Goal: Task Accomplishment & Management: Manage account settings

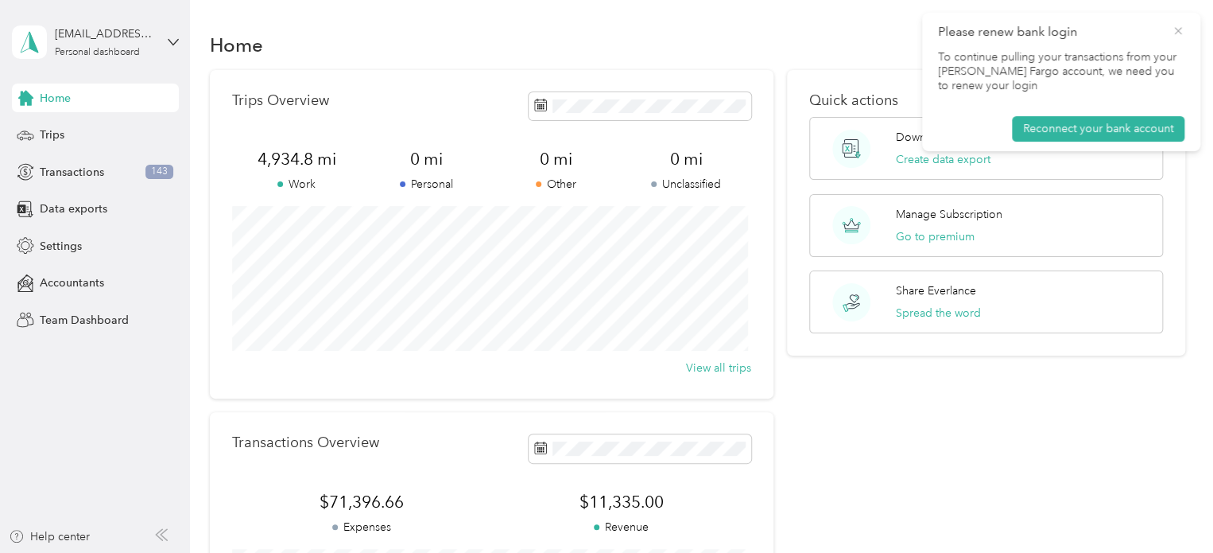
click at [1180, 34] on icon at bounding box center [1178, 31] width 13 height 14
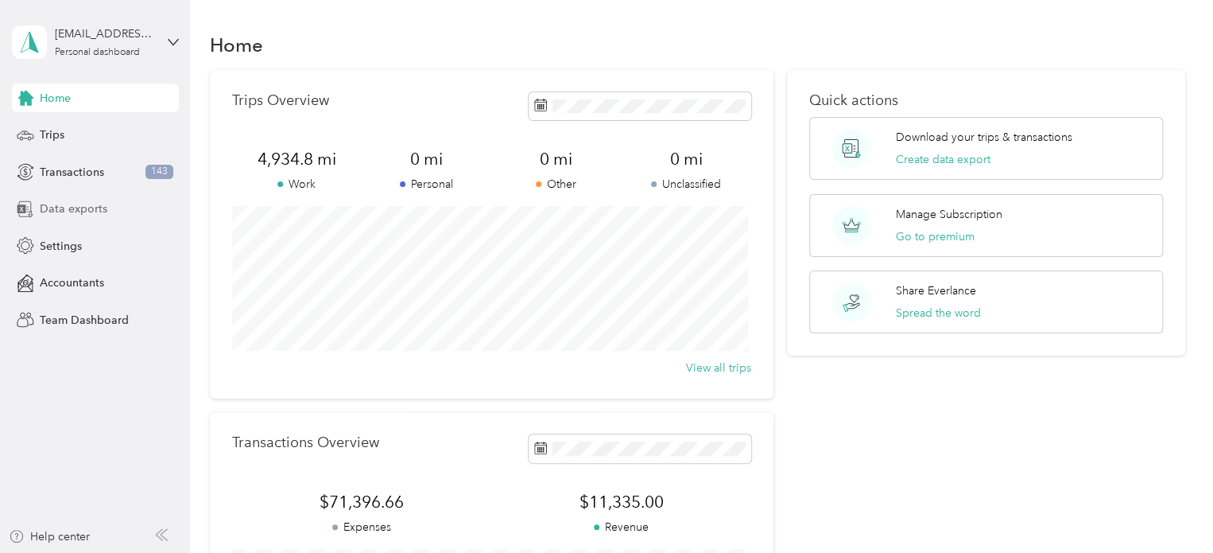
click at [94, 212] on span "Data exports" at bounding box center [74, 208] width 68 height 17
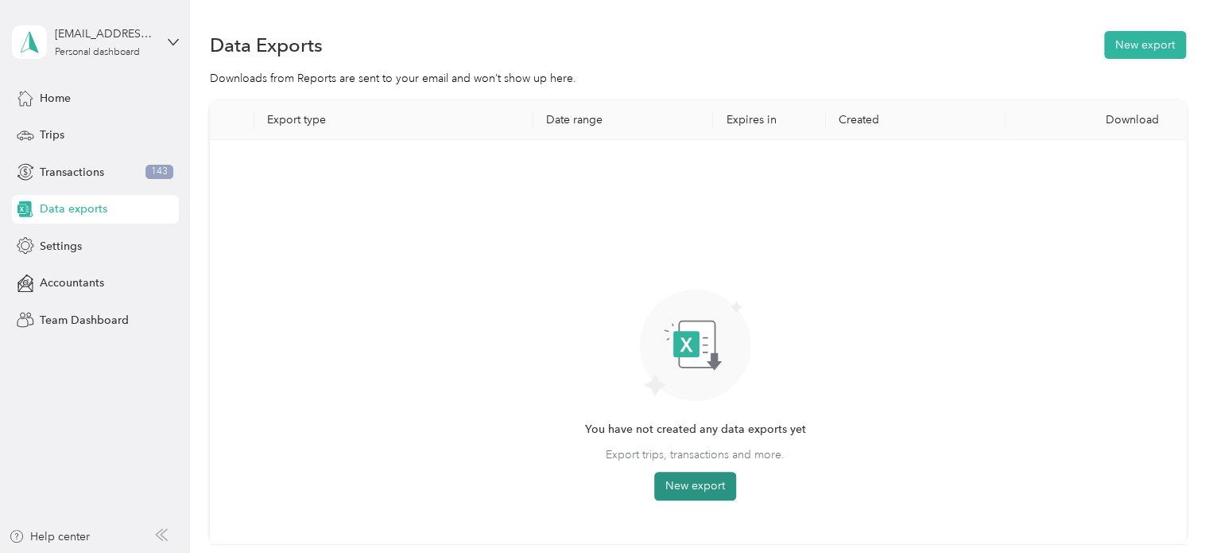
click at [712, 488] on button "New export" at bounding box center [695, 486] width 82 height 29
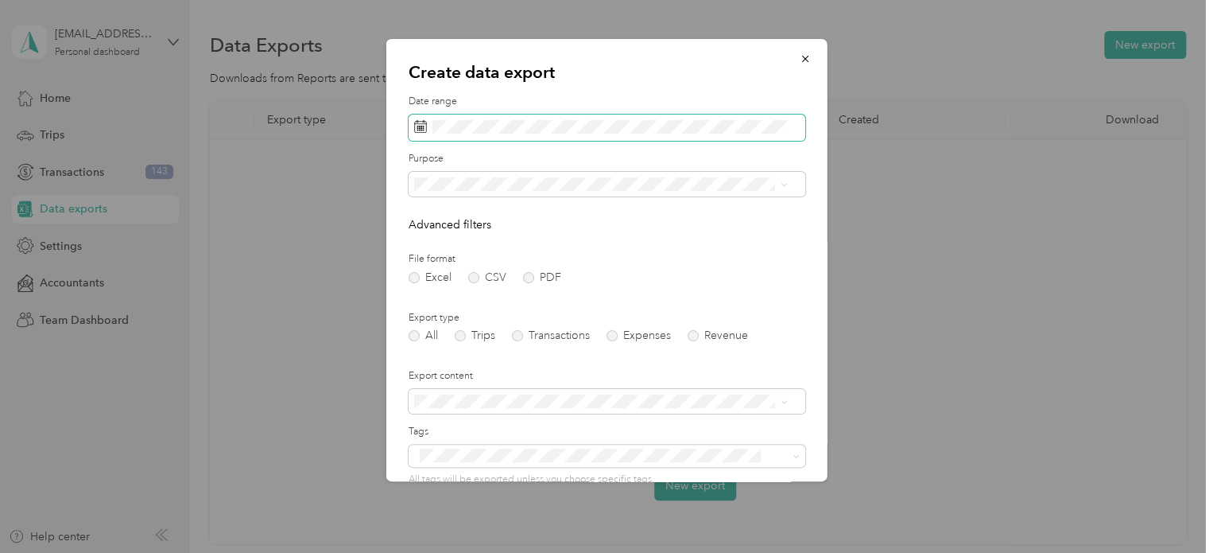
click at [577, 117] on span at bounding box center [607, 127] width 397 height 27
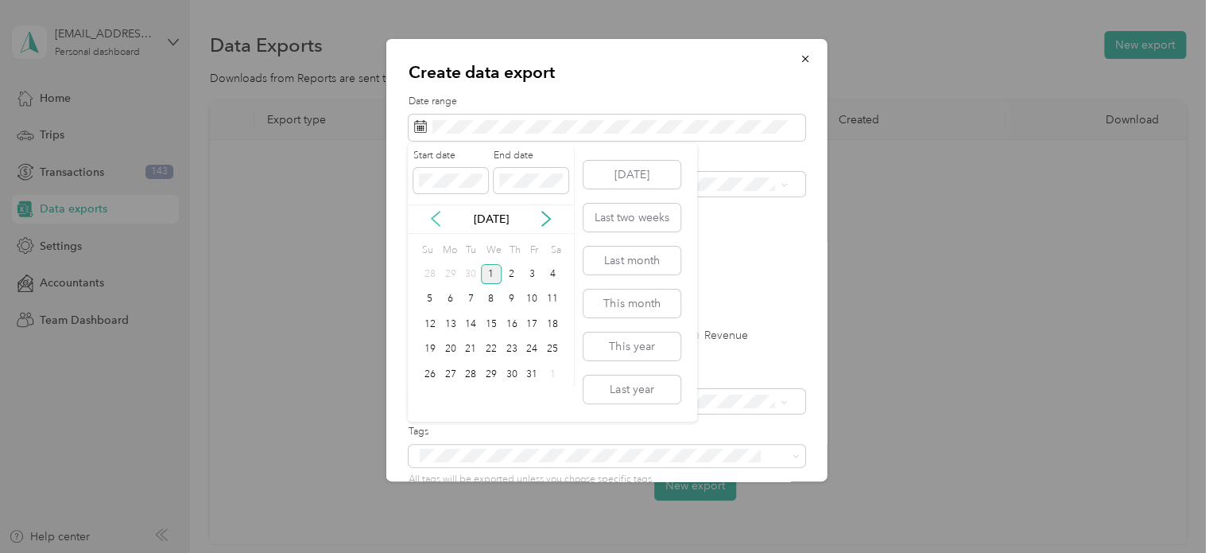
click at [438, 222] on icon at bounding box center [436, 219] width 16 height 16
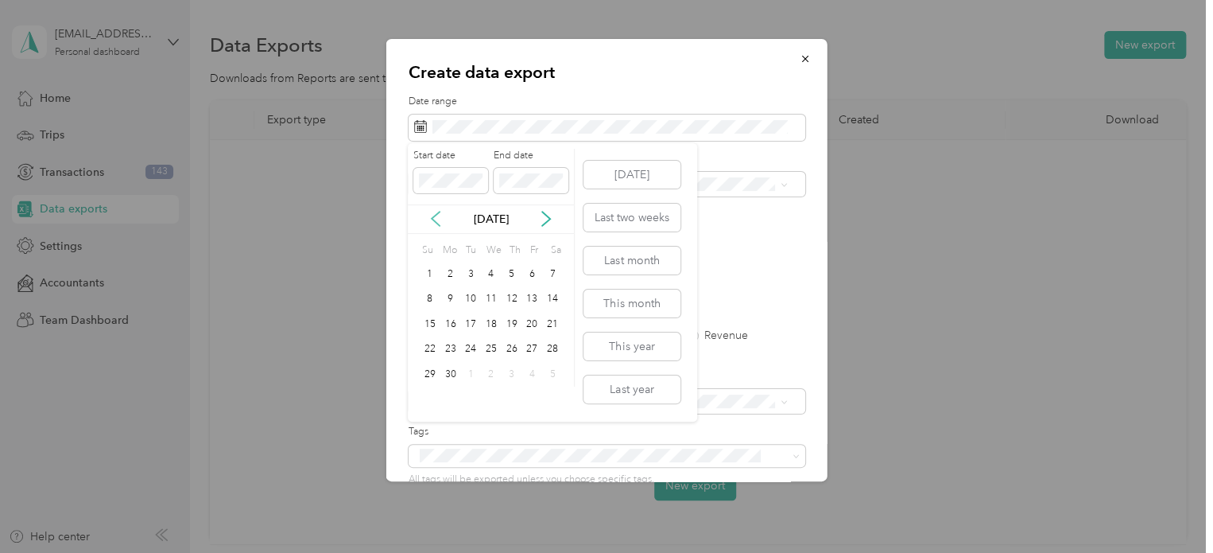
click at [438, 222] on icon at bounding box center [436, 219] width 16 height 16
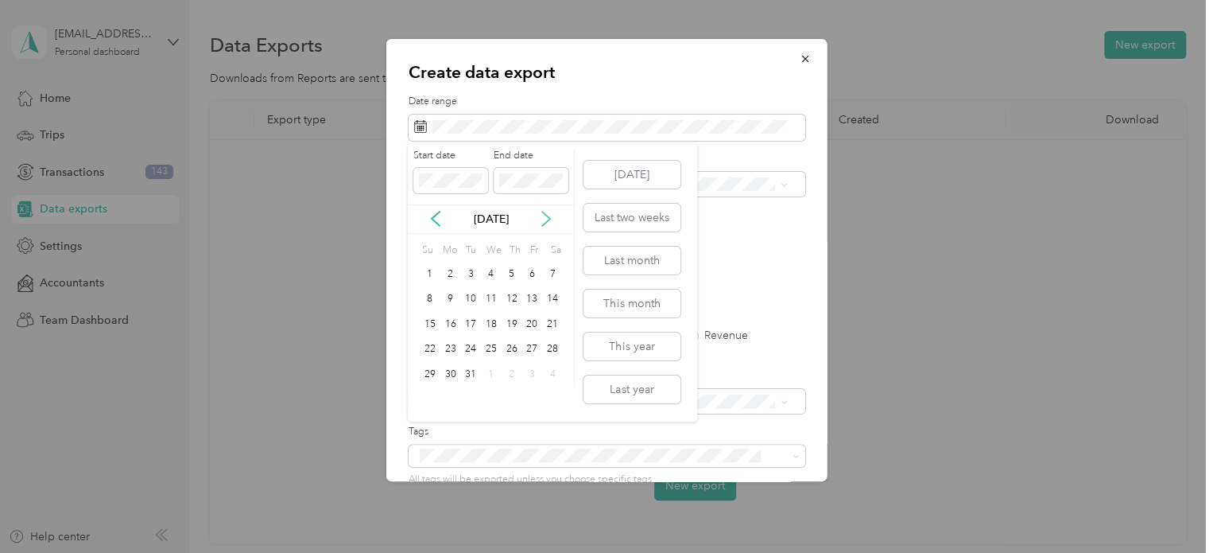
click at [542, 215] on icon at bounding box center [546, 219] width 16 height 16
click at [491, 272] on div "1" at bounding box center [491, 274] width 21 height 20
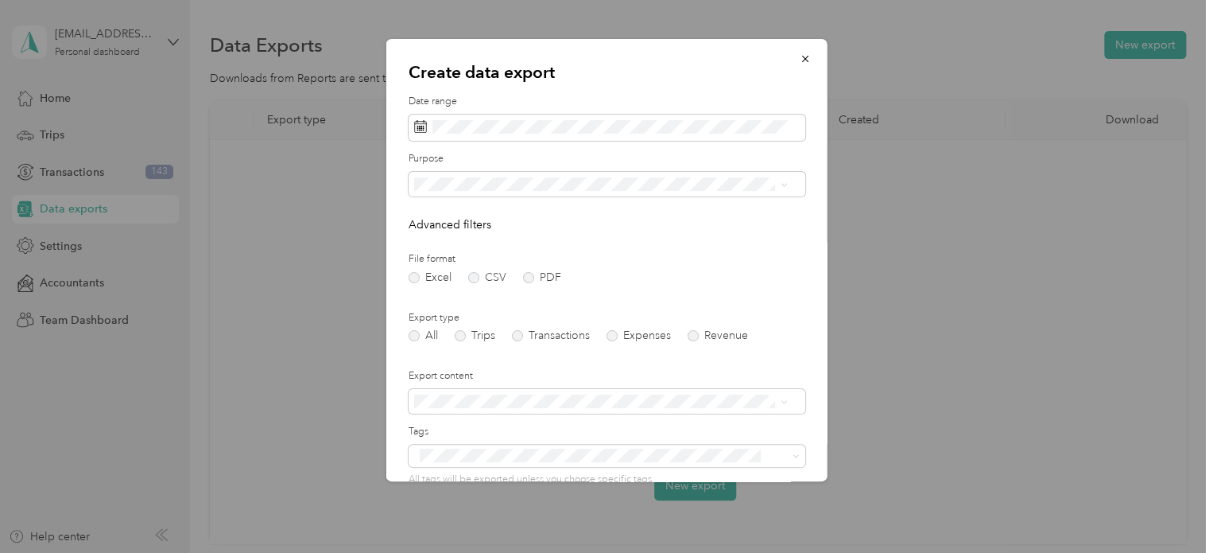
click at [735, 239] on form "Date range Purpose Advanced filters File format Excel CSV PDF Export type All T…" at bounding box center [607, 345] width 397 height 500
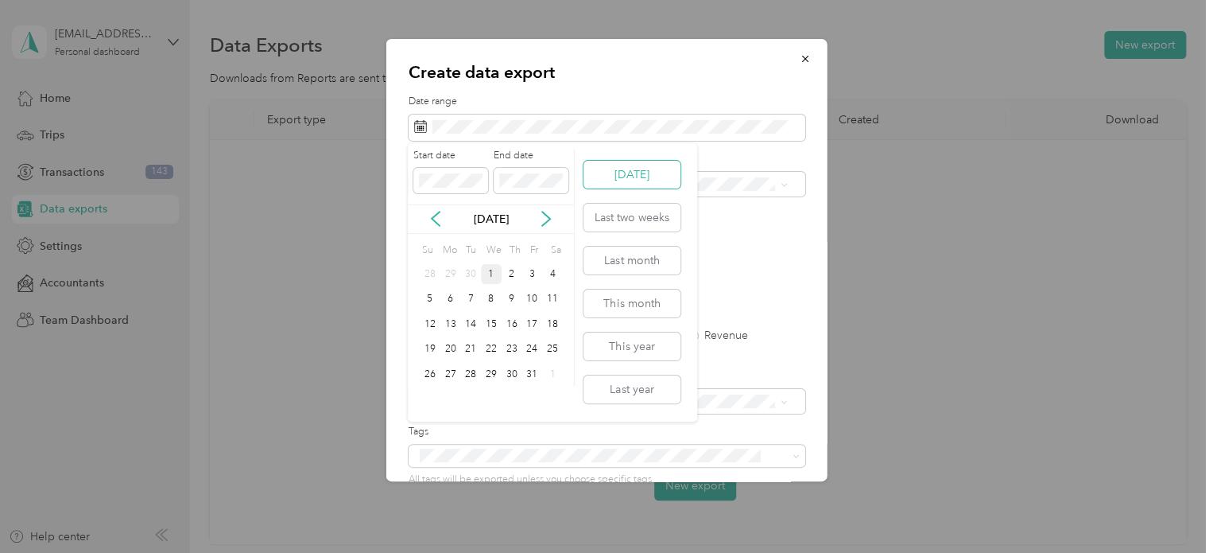
click at [623, 177] on button "[DATE]" at bounding box center [632, 175] width 97 height 28
click at [625, 347] on button "This year" at bounding box center [632, 346] width 97 height 28
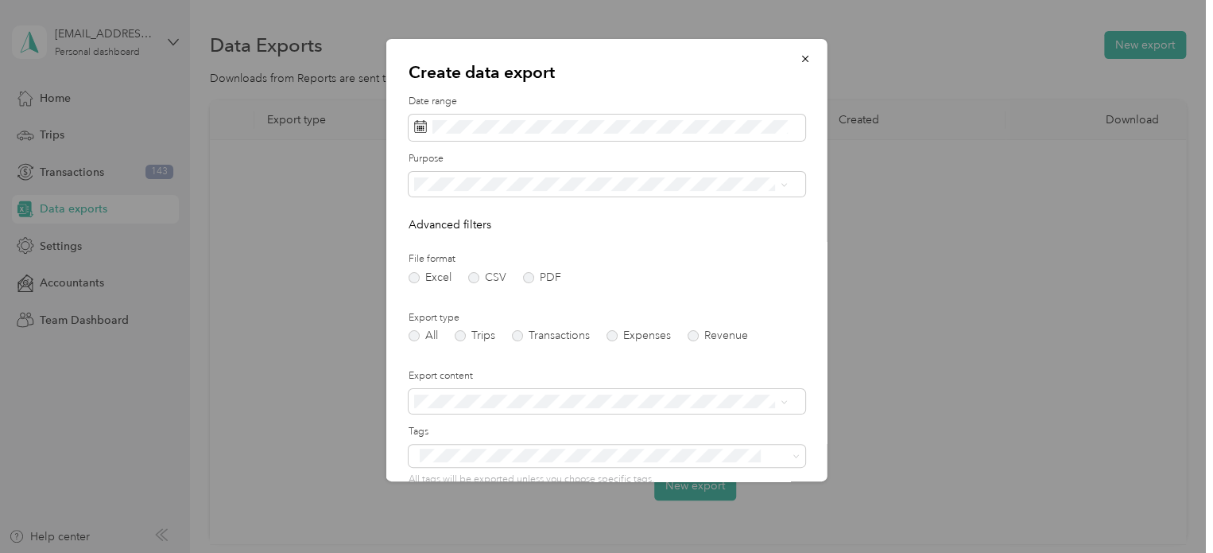
click at [445, 216] on div "All" at bounding box center [600, 212] width 363 height 17
click at [634, 337] on label "Expenses" at bounding box center [639, 335] width 64 height 11
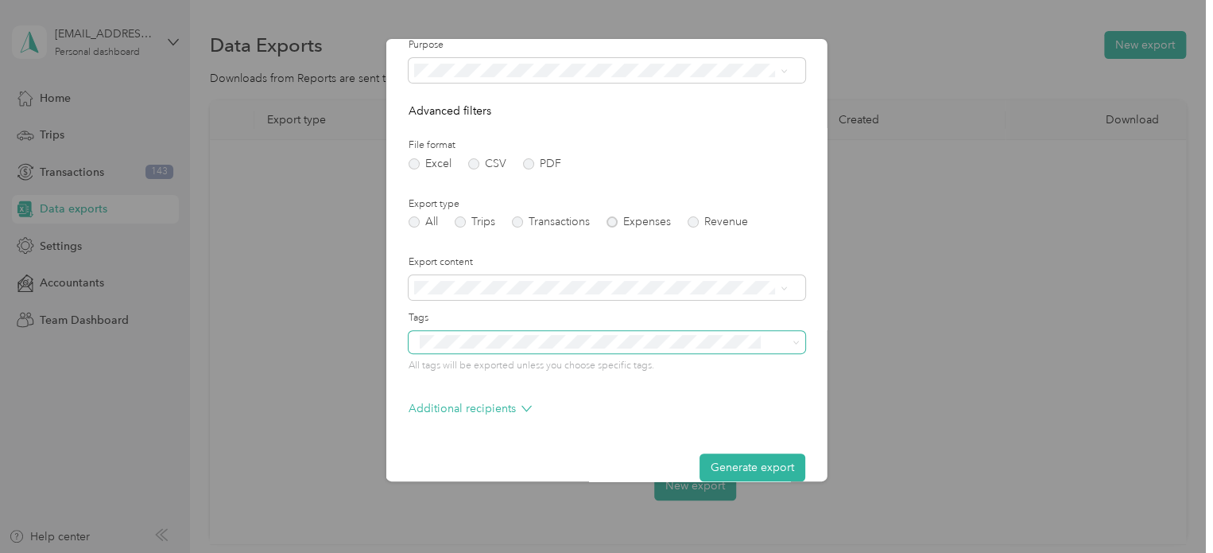
scroll to position [136, 0]
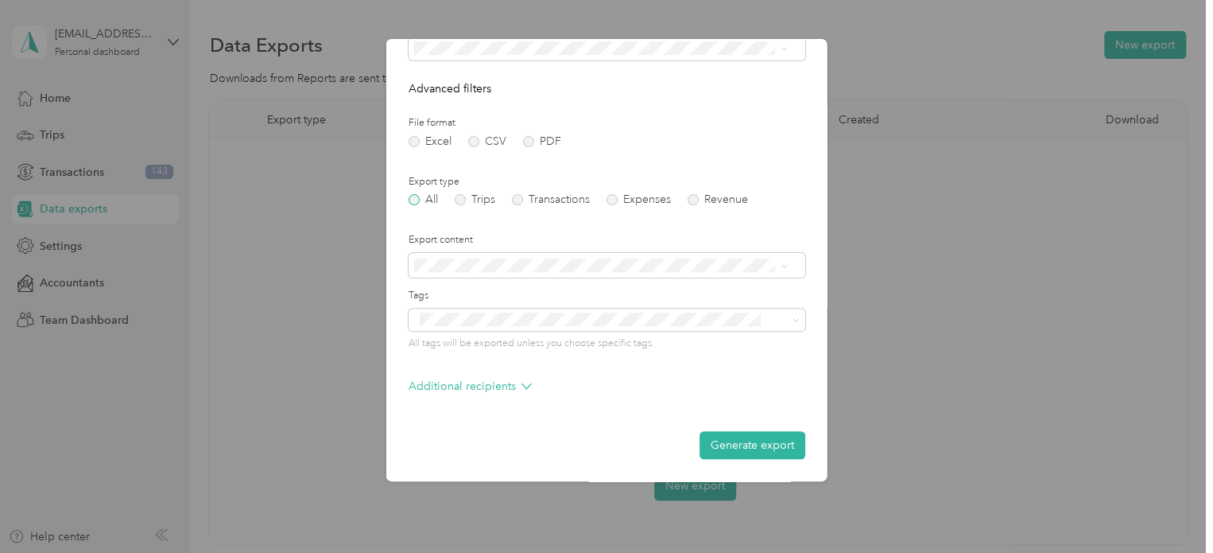
click at [417, 198] on label "All" at bounding box center [423, 199] width 29 height 11
click at [537, 421] on form "Date range Purpose Advanced filters File format Excel CSV PDF Export type All T…" at bounding box center [607, 209] width 397 height 500
click at [727, 438] on button "Generate export" at bounding box center [753, 445] width 106 height 28
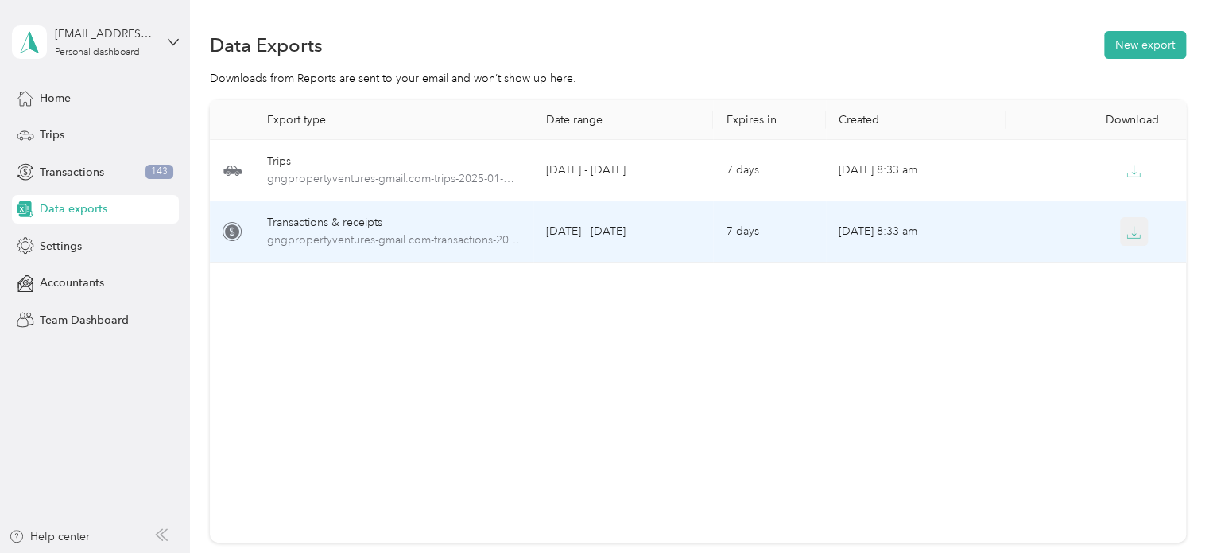
click at [1128, 231] on icon "button" at bounding box center [1134, 232] width 14 height 14
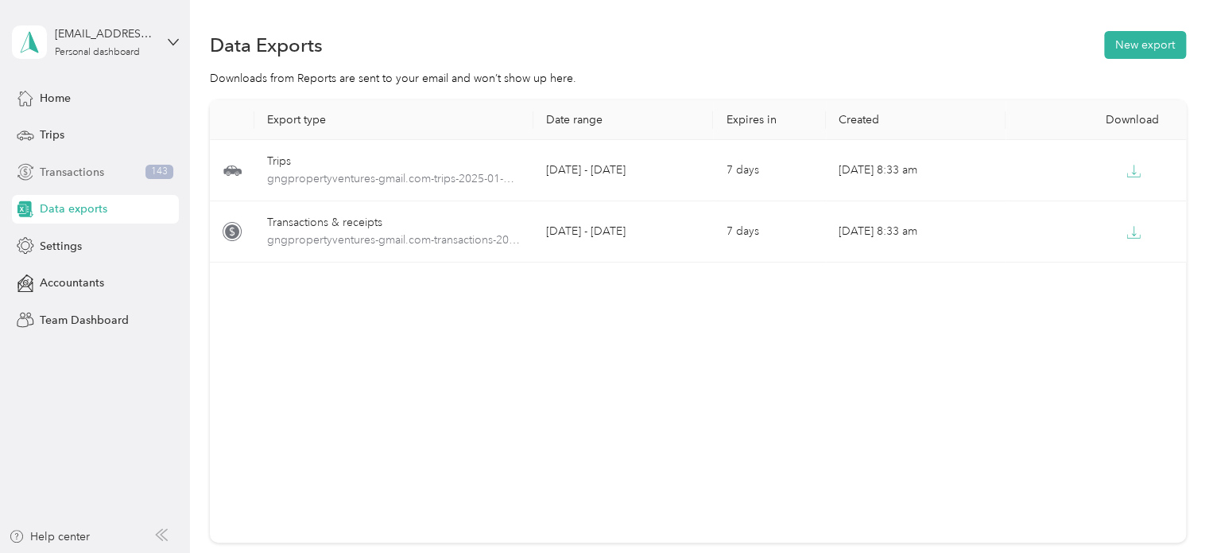
click at [70, 173] on span "Transactions" at bounding box center [72, 172] width 64 height 17
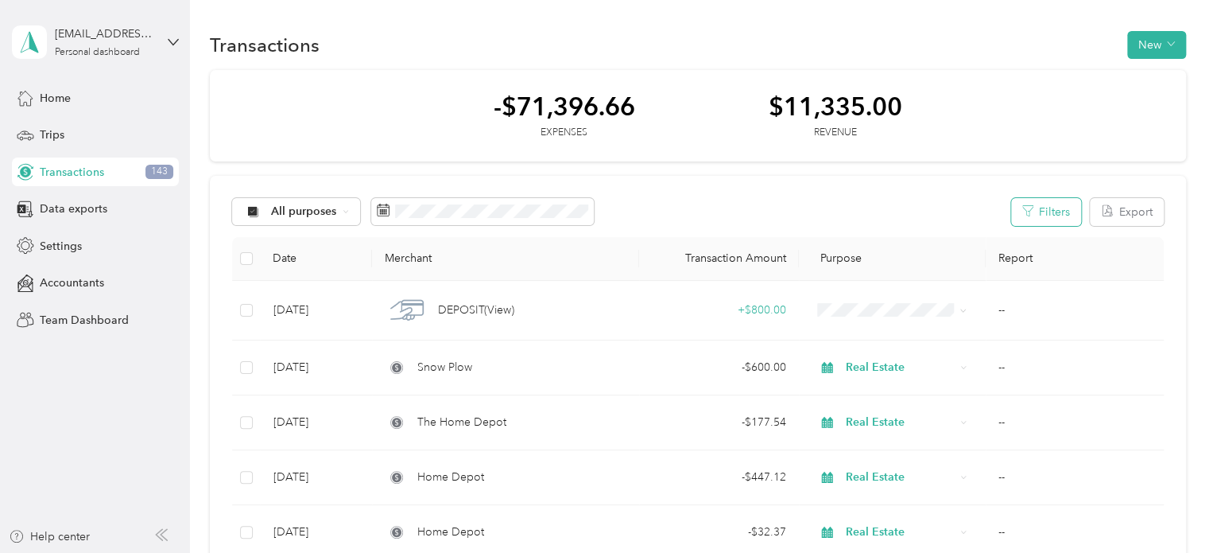
click at [1055, 205] on button "Filters" at bounding box center [1046, 212] width 70 height 28
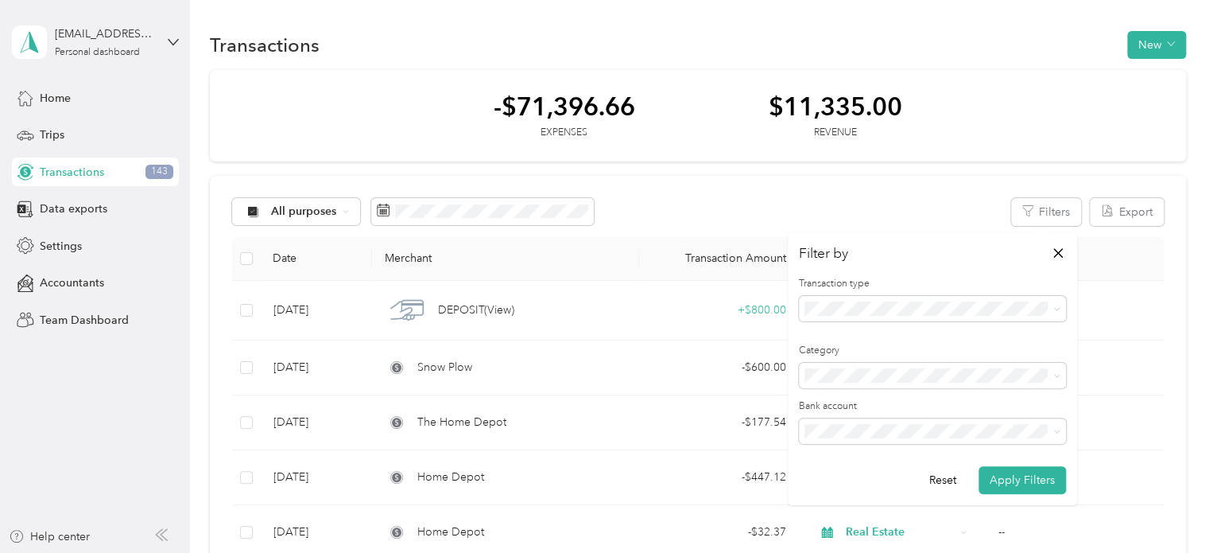
click at [689, 212] on div "All purposes Filters Export" at bounding box center [698, 212] width 932 height 28
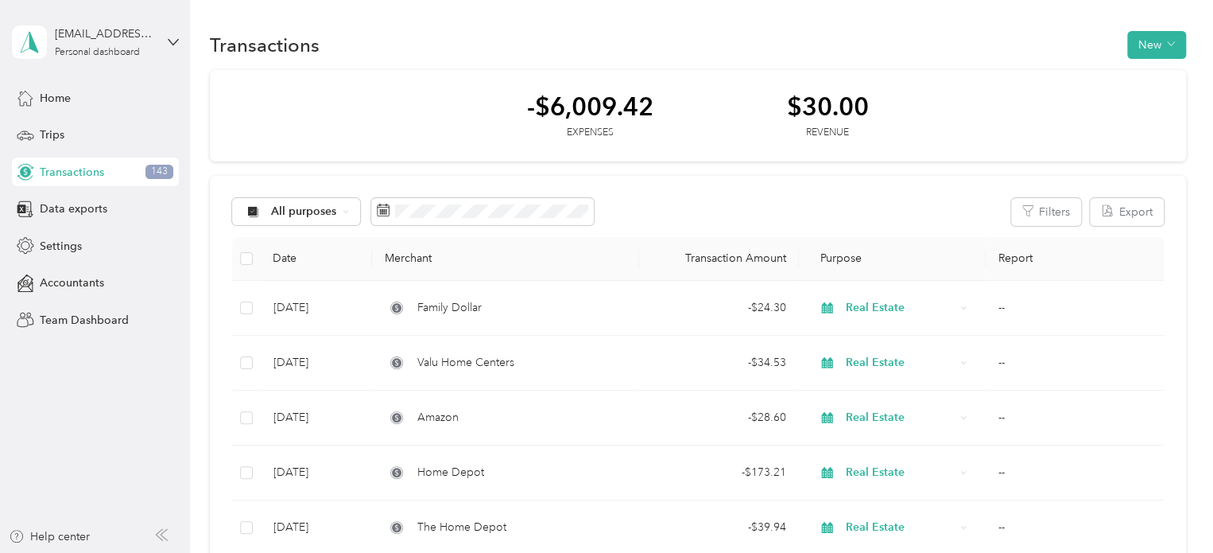
click at [377, 50] on div "Transactions New" at bounding box center [698, 44] width 976 height 33
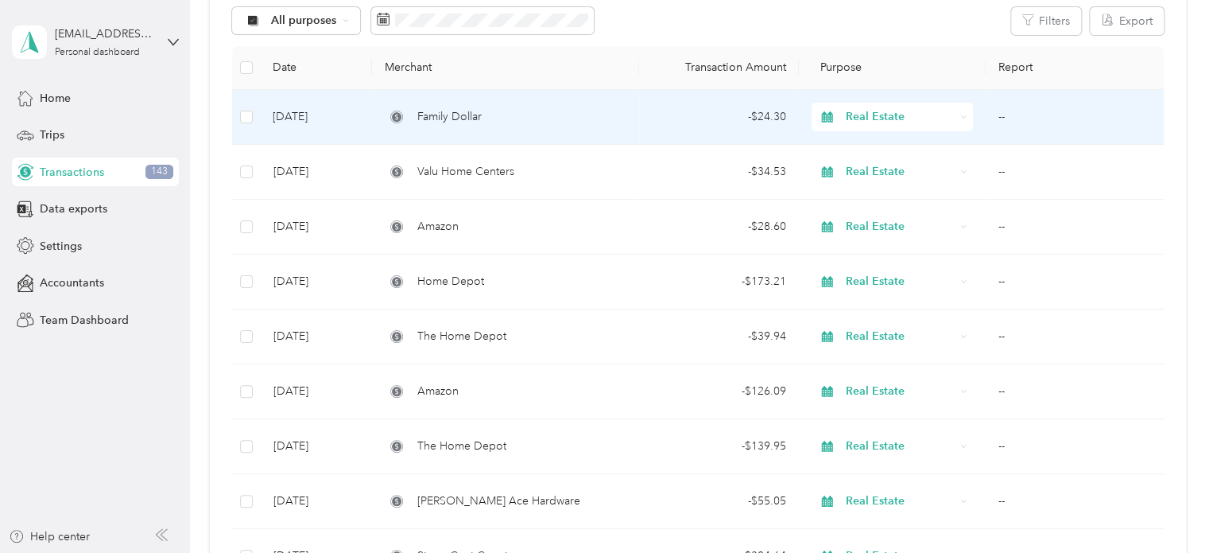
scroll to position [193, 0]
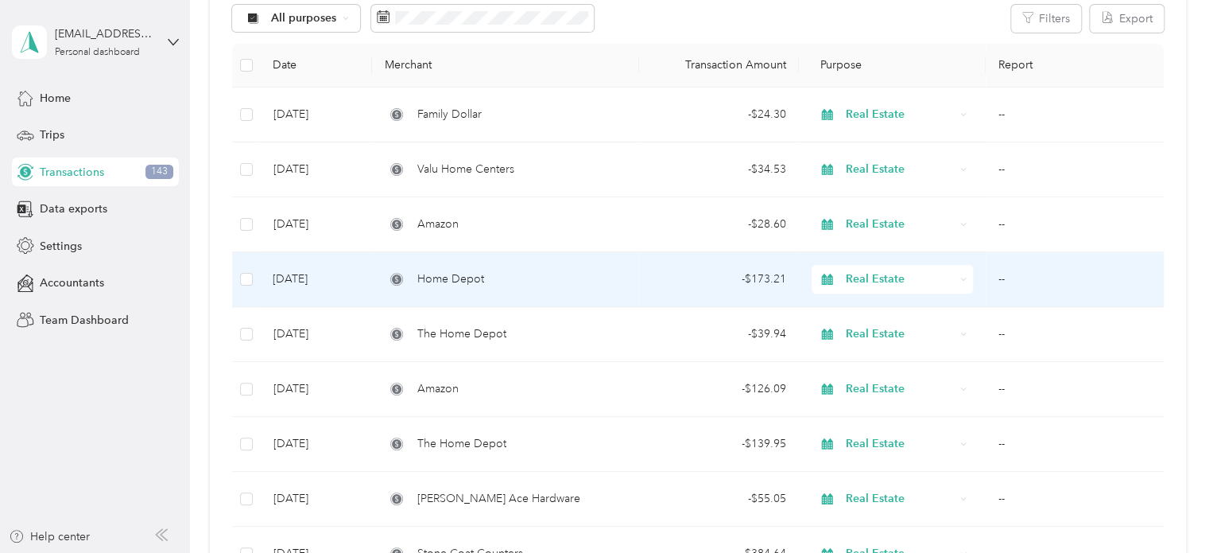
click at [454, 258] on td "Home Depot" at bounding box center [505, 279] width 266 height 55
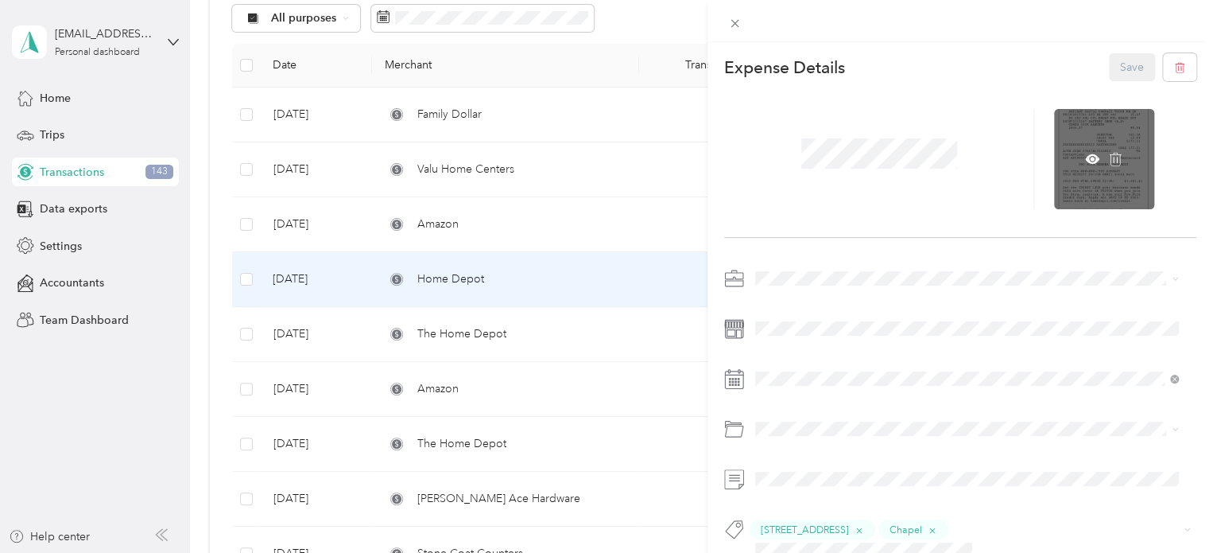
click at [1112, 149] on div at bounding box center [1104, 159] width 100 height 100
click at [1085, 162] on icon at bounding box center [1092, 159] width 14 height 10
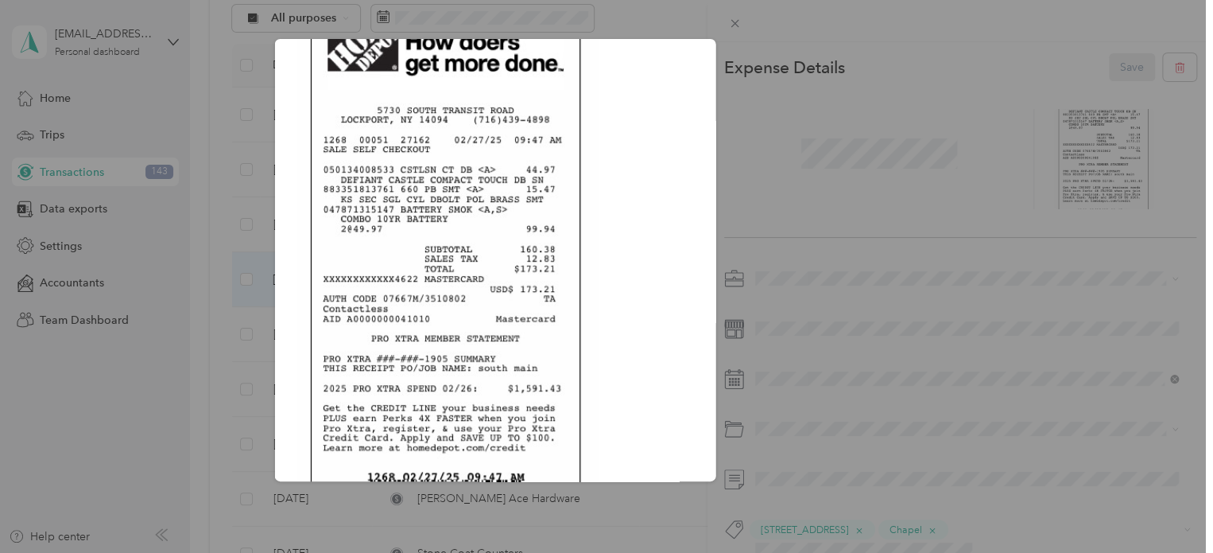
scroll to position [321, 0]
